Goal: Task Accomplishment & Management: Manage account settings

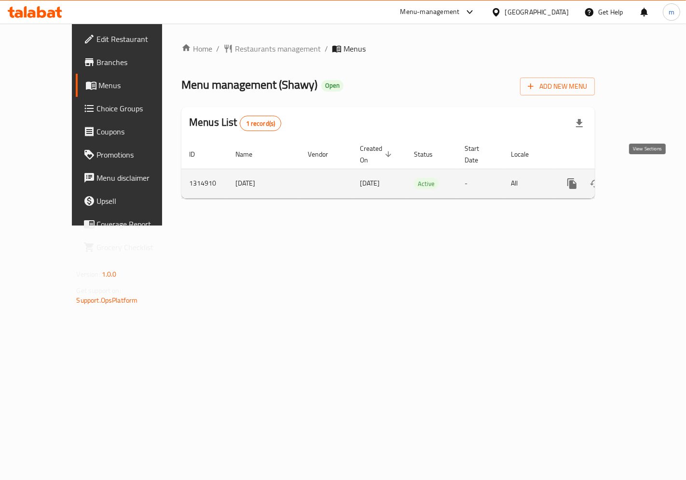
click at [641, 177] on link "enhanced table" at bounding box center [641, 183] width 23 height 23
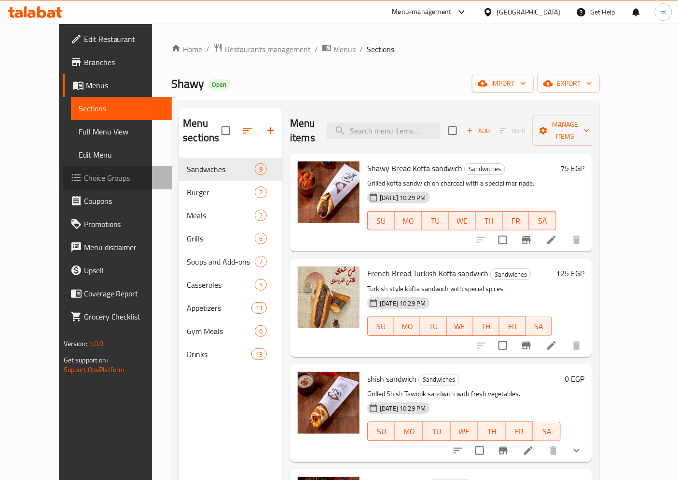
click at [84, 181] on span "Choice Groups" at bounding box center [124, 178] width 81 height 12
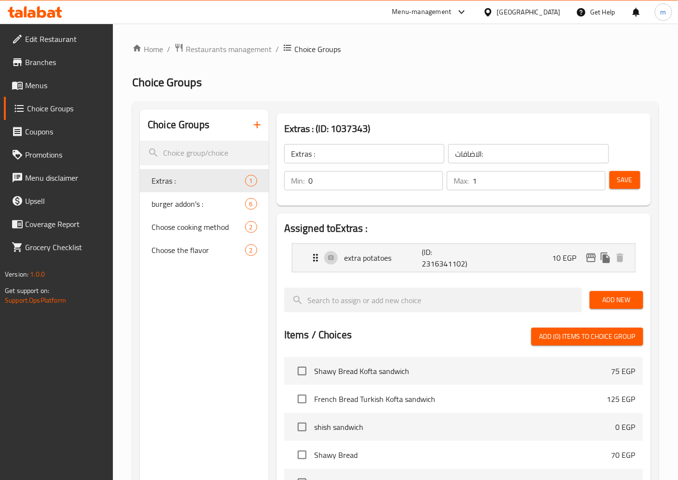
click at [54, 91] on link "Menus" at bounding box center [58, 85] width 109 height 23
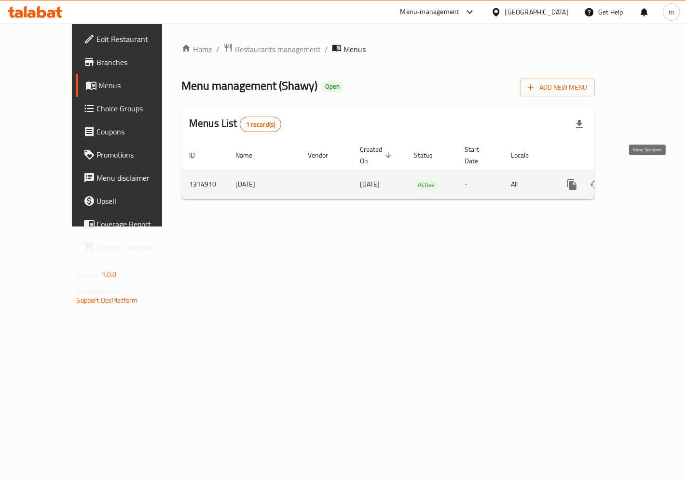
click at [647, 179] on icon "enhanced table" at bounding box center [642, 185] width 12 height 12
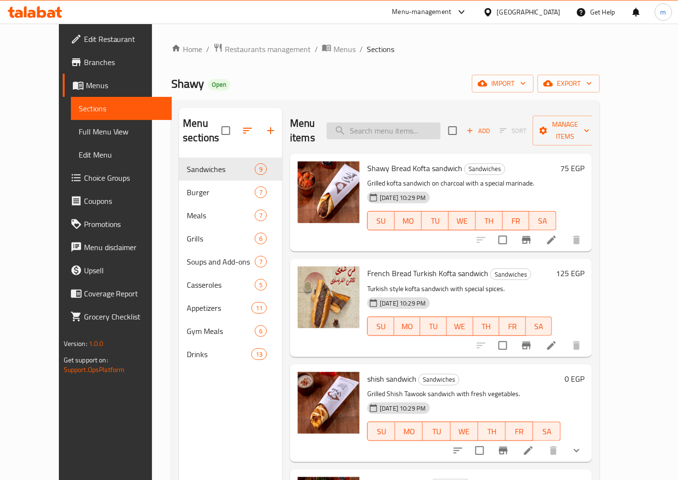
click at [403, 123] on input "search" at bounding box center [384, 131] width 114 height 17
paste input "FIRE POP"
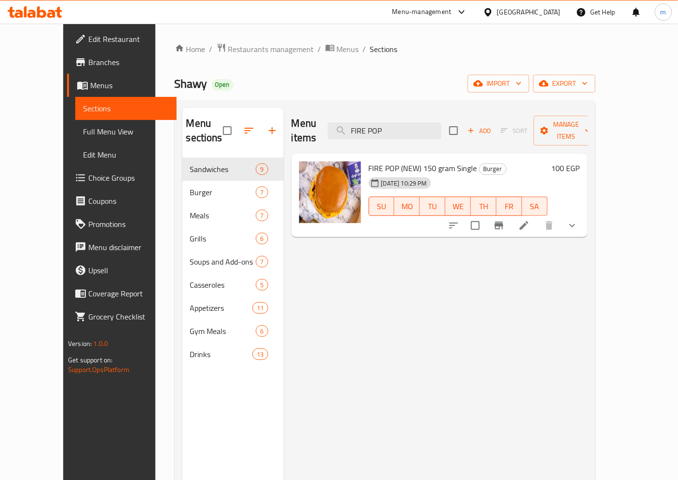
type input "FIRE POP"
click at [530, 220] on icon at bounding box center [524, 226] width 12 height 12
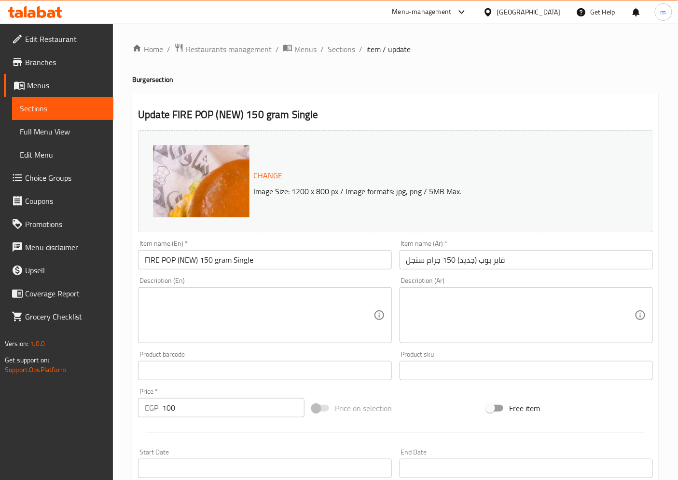
click at [62, 177] on span "Choice Groups" at bounding box center [65, 178] width 81 height 12
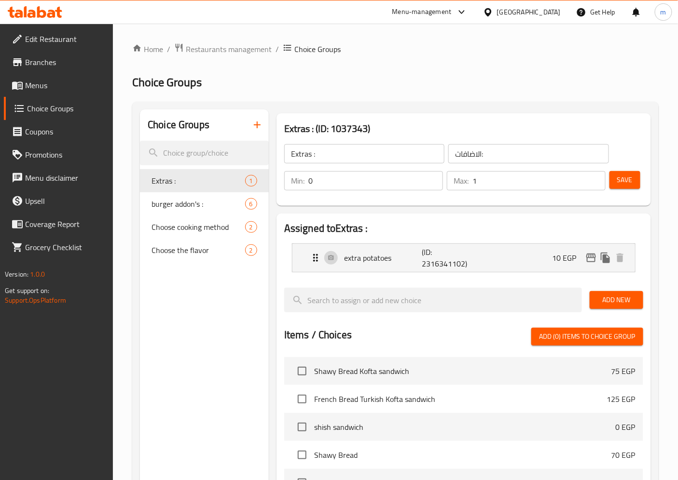
click at [61, 83] on span "Menus" at bounding box center [65, 86] width 81 height 12
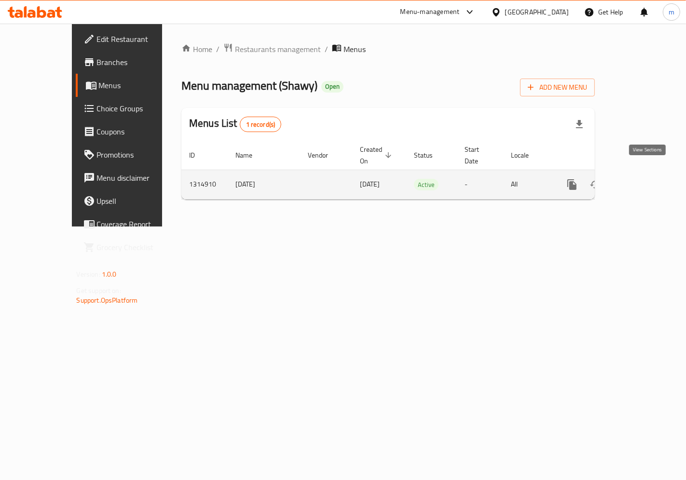
click at [647, 179] on icon "enhanced table" at bounding box center [642, 185] width 12 height 12
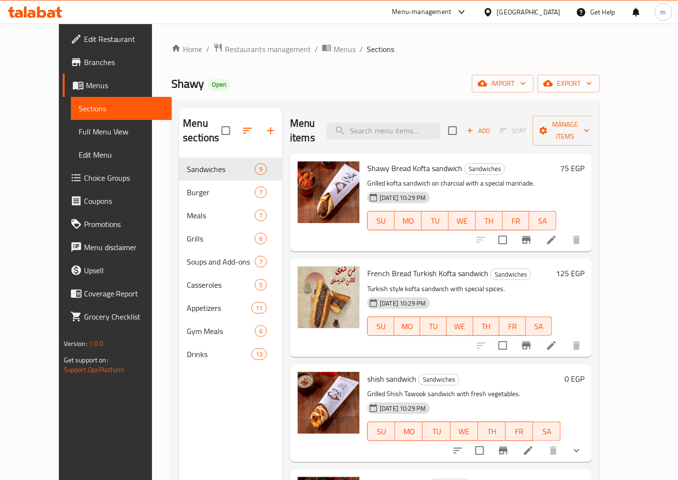
click at [84, 176] on span "Choice Groups" at bounding box center [124, 178] width 81 height 12
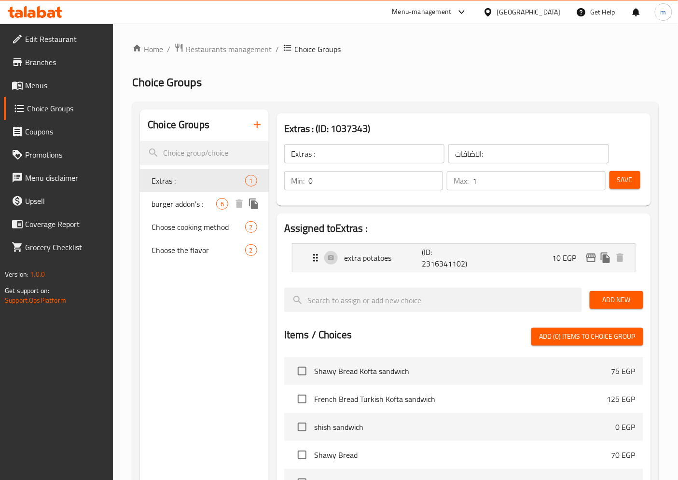
click at [184, 195] on div "burger addon's : 6" at bounding box center [204, 203] width 129 height 23
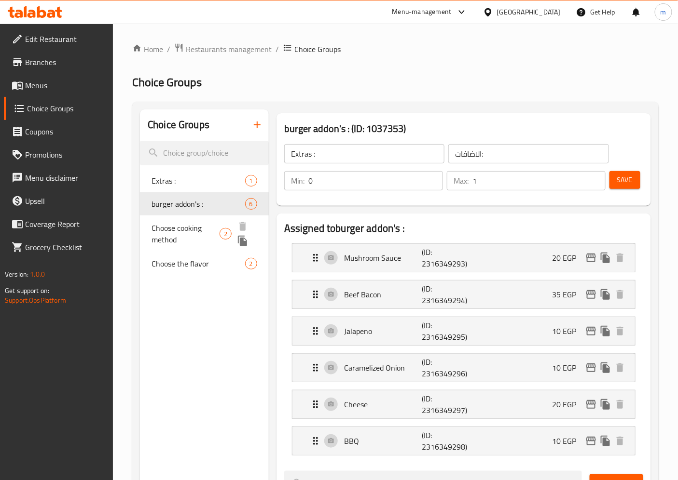
type input "burger addon's :"
type input "إضافات البرجر:"
type input "0"
click at [185, 231] on span "Choose cooking method" at bounding box center [185, 233] width 68 height 23
type input "Choose cooking method"
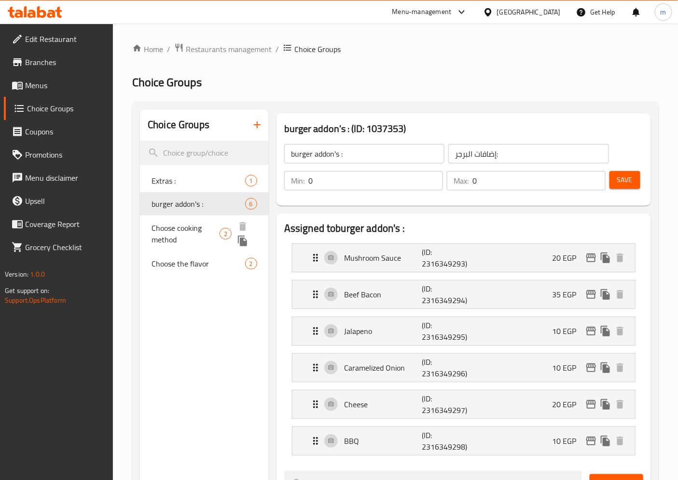
type input "اختر طريقة الطهي"
type input "1"
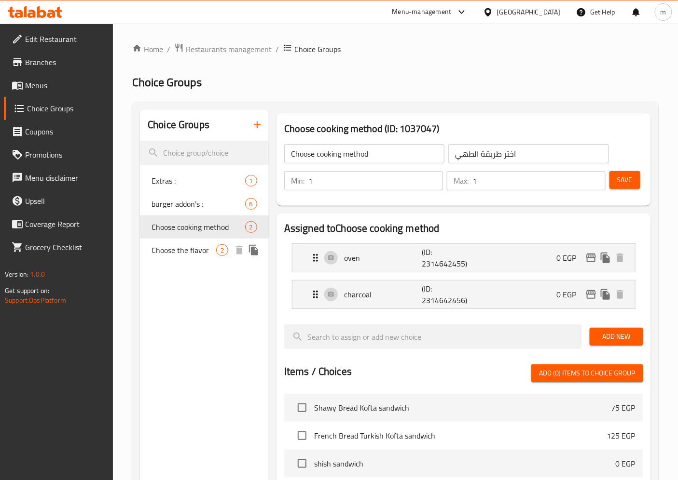
click at [189, 252] on span "Choose the flavor" at bounding box center [183, 251] width 65 height 12
type input "Choose the flavor"
type input "اختر النكهة"
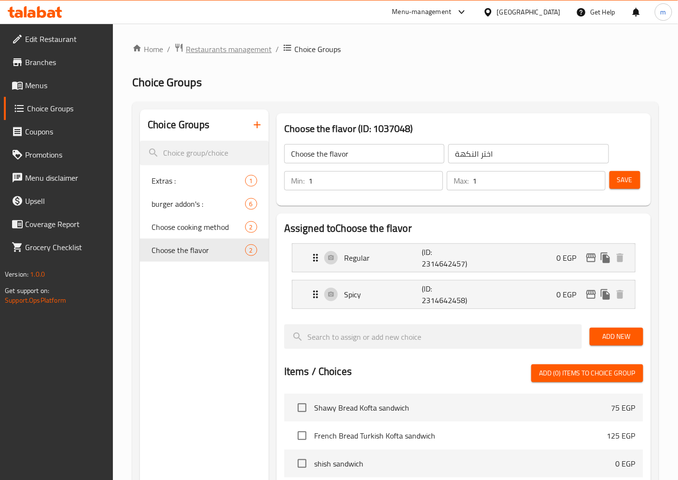
click at [196, 46] on span "Restaurants management" at bounding box center [229, 49] width 86 height 12
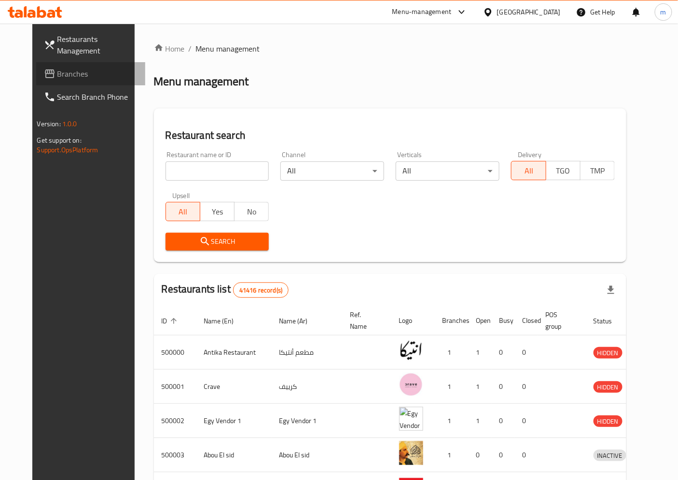
click at [65, 75] on span "Branches" at bounding box center [97, 74] width 81 height 12
